Goal: Check status: Check status

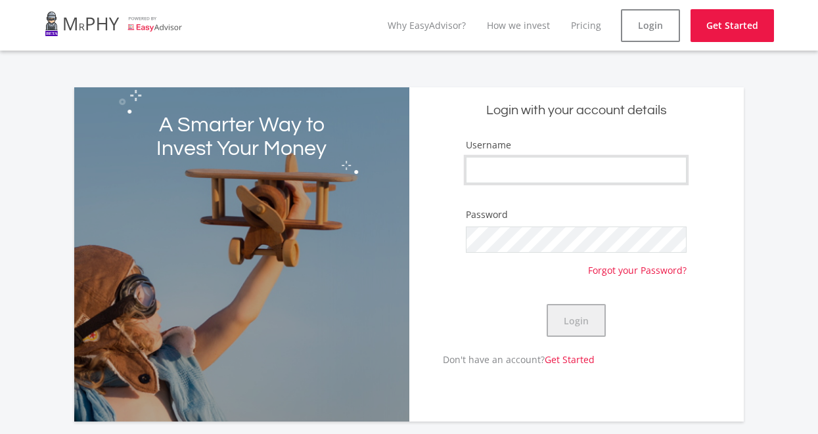
type input "mountainrock"
click at [584, 325] on button "Login" at bounding box center [575, 320] width 59 height 33
type input "mountainrock"
click at [577, 324] on button "Login" at bounding box center [575, 320] width 59 height 33
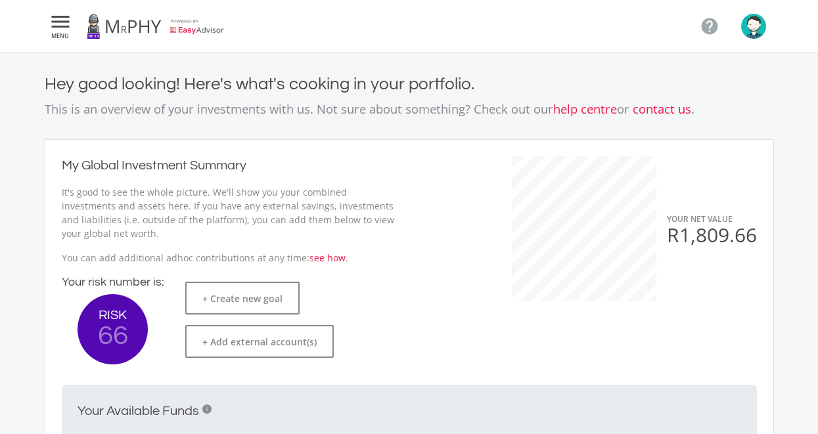
click at [60, 20] on icon "" at bounding box center [61, 22] width 24 height 16
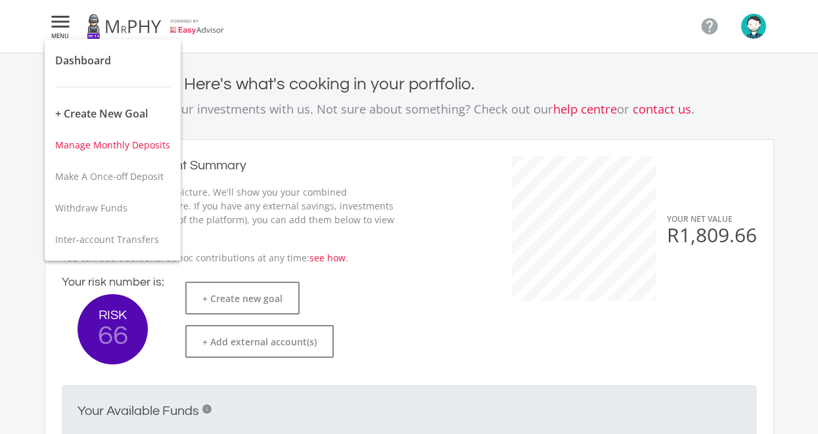
click at [124, 147] on span "Manage Monthly Deposits" at bounding box center [112, 145] width 115 height 12
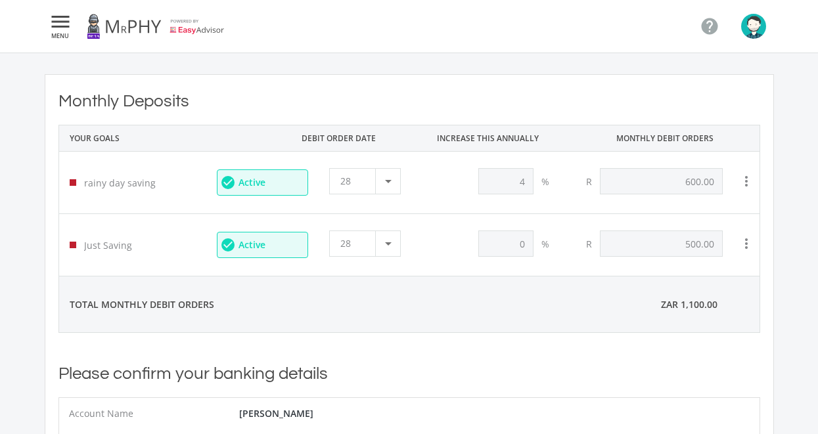
click at [67, 24] on icon "" at bounding box center [61, 22] width 24 height 16
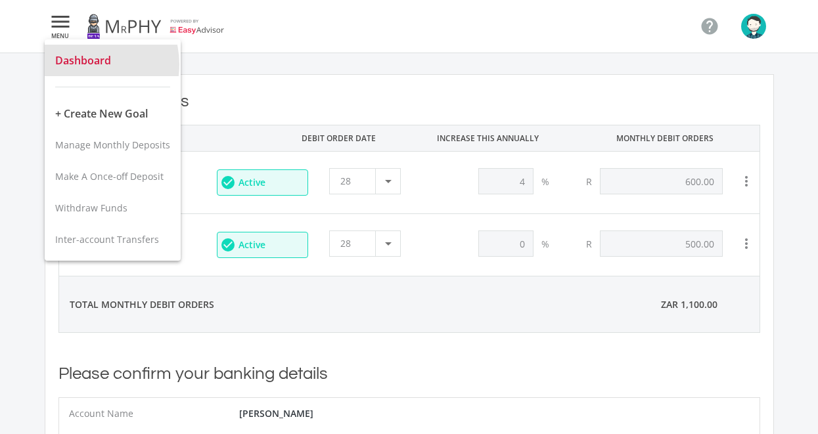
click at [85, 64] on span "Dashboard" at bounding box center [83, 60] width 56 height 14
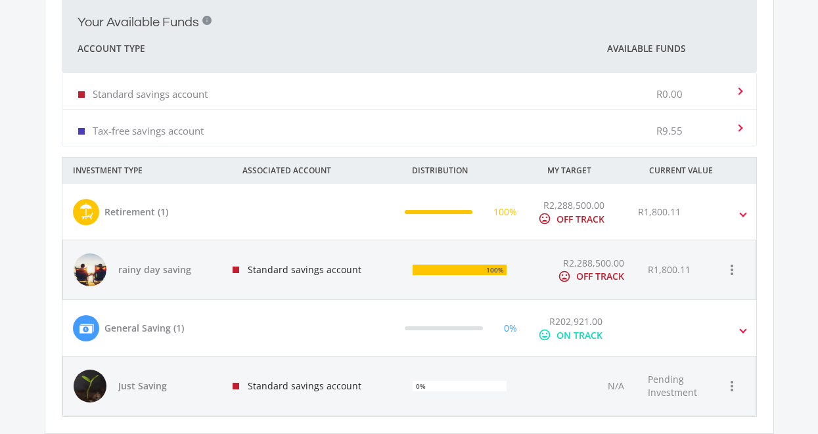
scroll to position [394, 0]
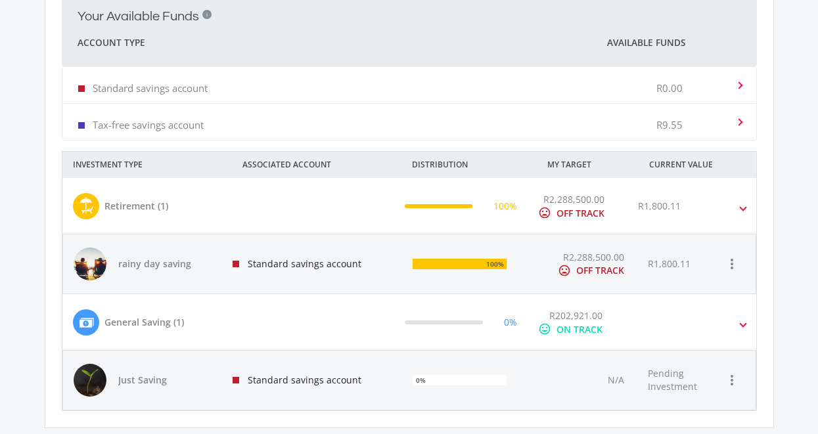
click at [194, 274] on div "rainy day saving" at bounding box center [142, 264] width 137 height 33
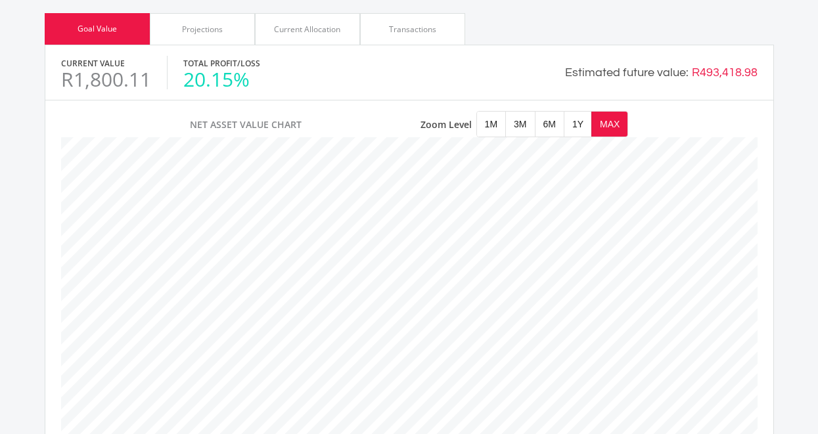
scroll to position [657, 0]
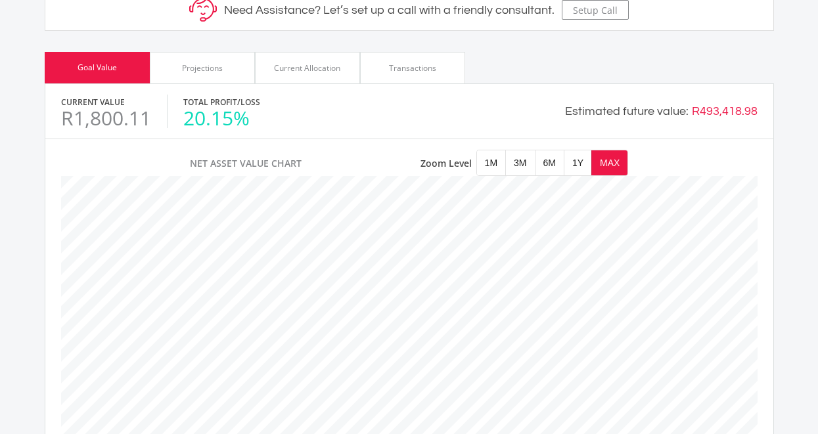
click at [428, 62] on div "Transactions" at bounding box center [412, 68] width 47 height 12
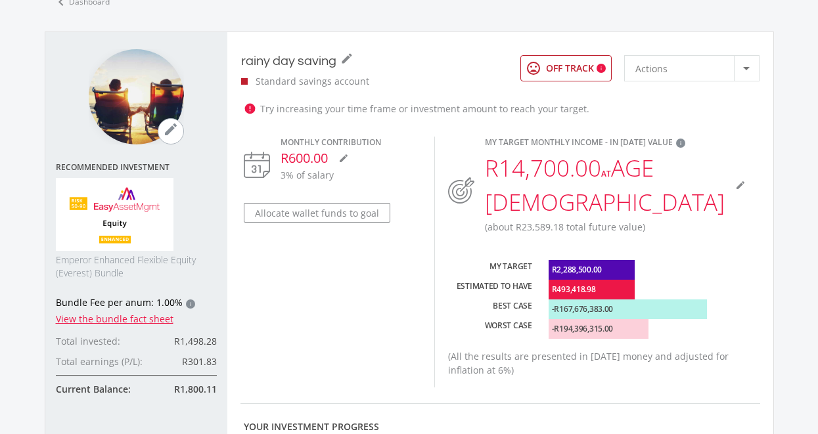
scroll to position [0, 0]
